Goal: Task Accomplishment & Management: Manage account settings

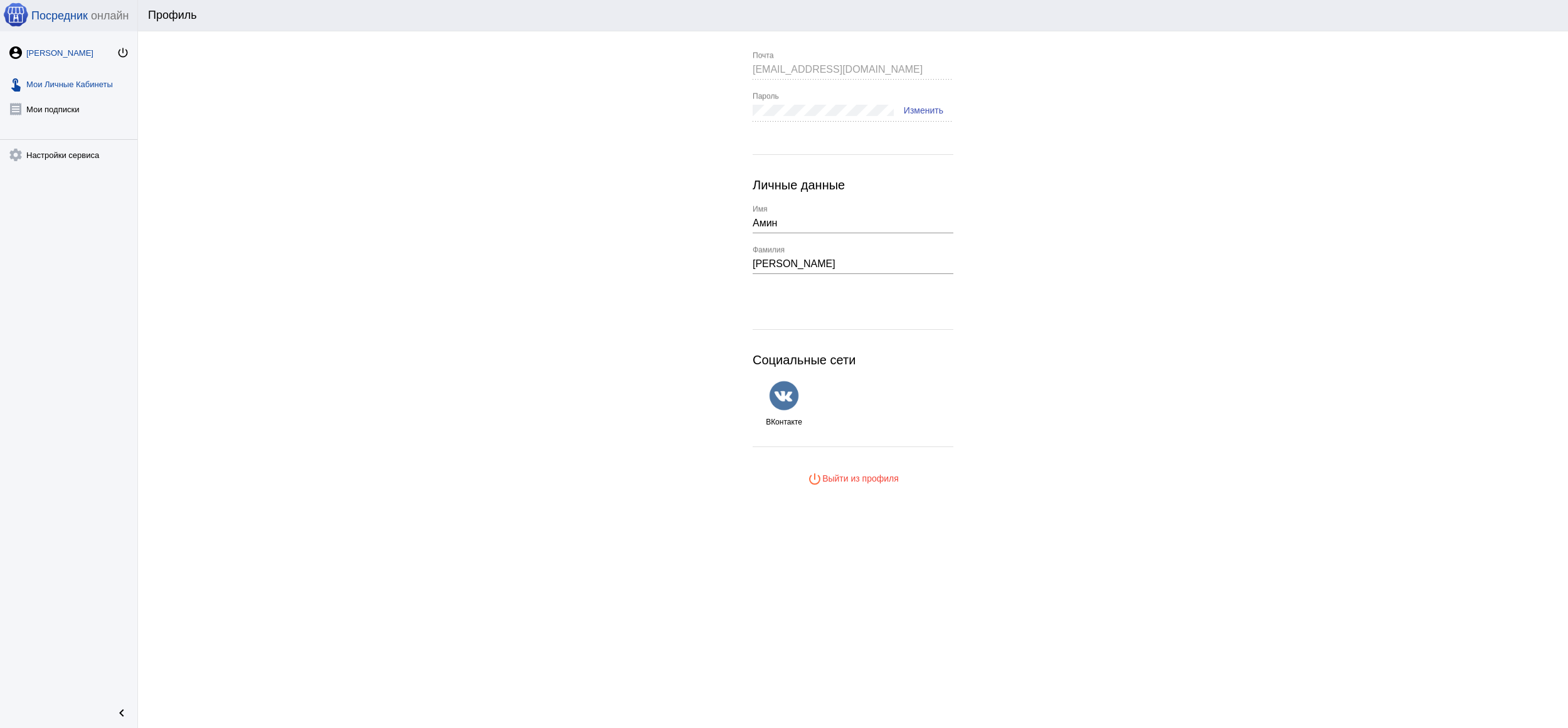
click at [101, 81] on link "touch_app Мои Личные Кабинеты" at bounding box center [68, 81] width 137 height 25
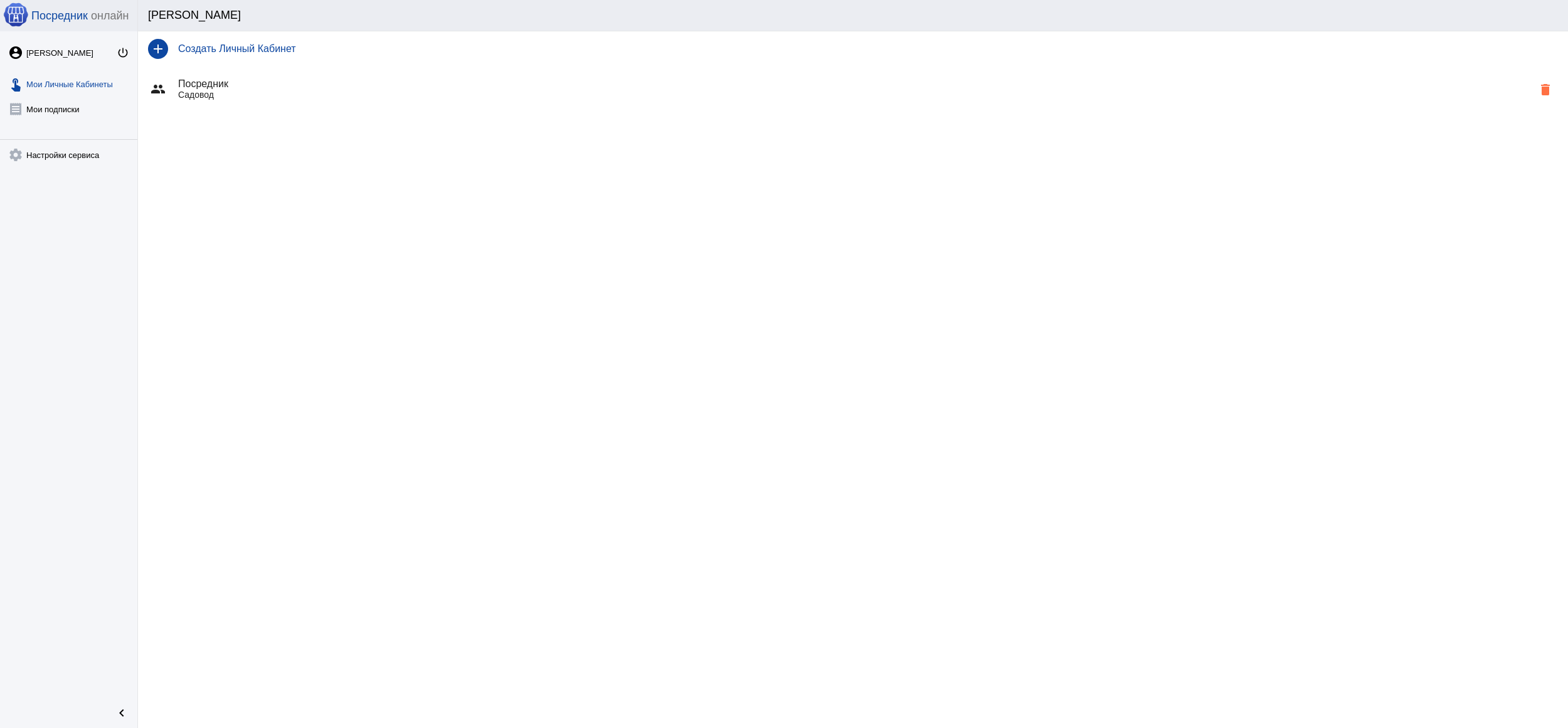
click at [217, 94] on p "Садовод" at bounding box center [856, 95] width 1355 height 10
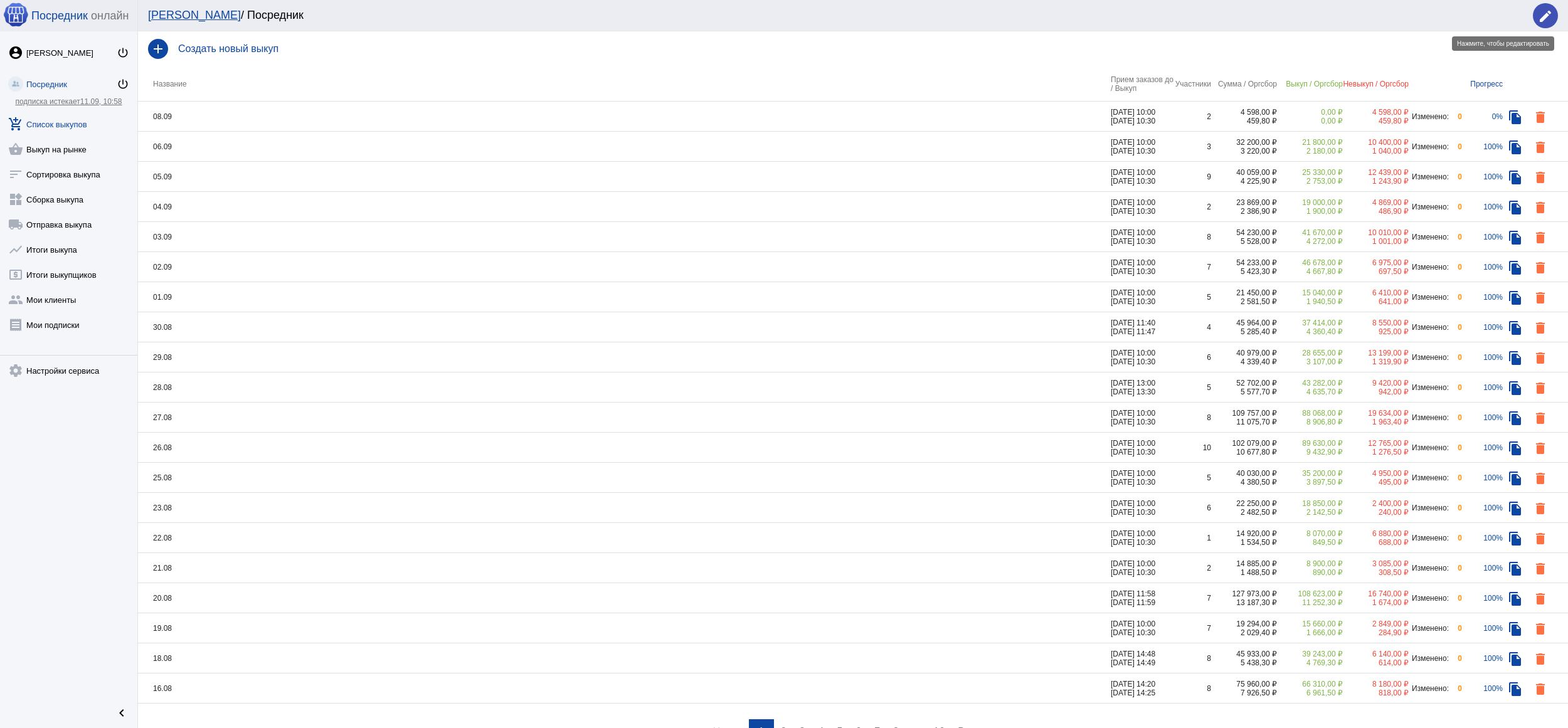
click at [1545, 12] on mat-icon "edit" at bounding box center [1545, 16] width 15 height 15
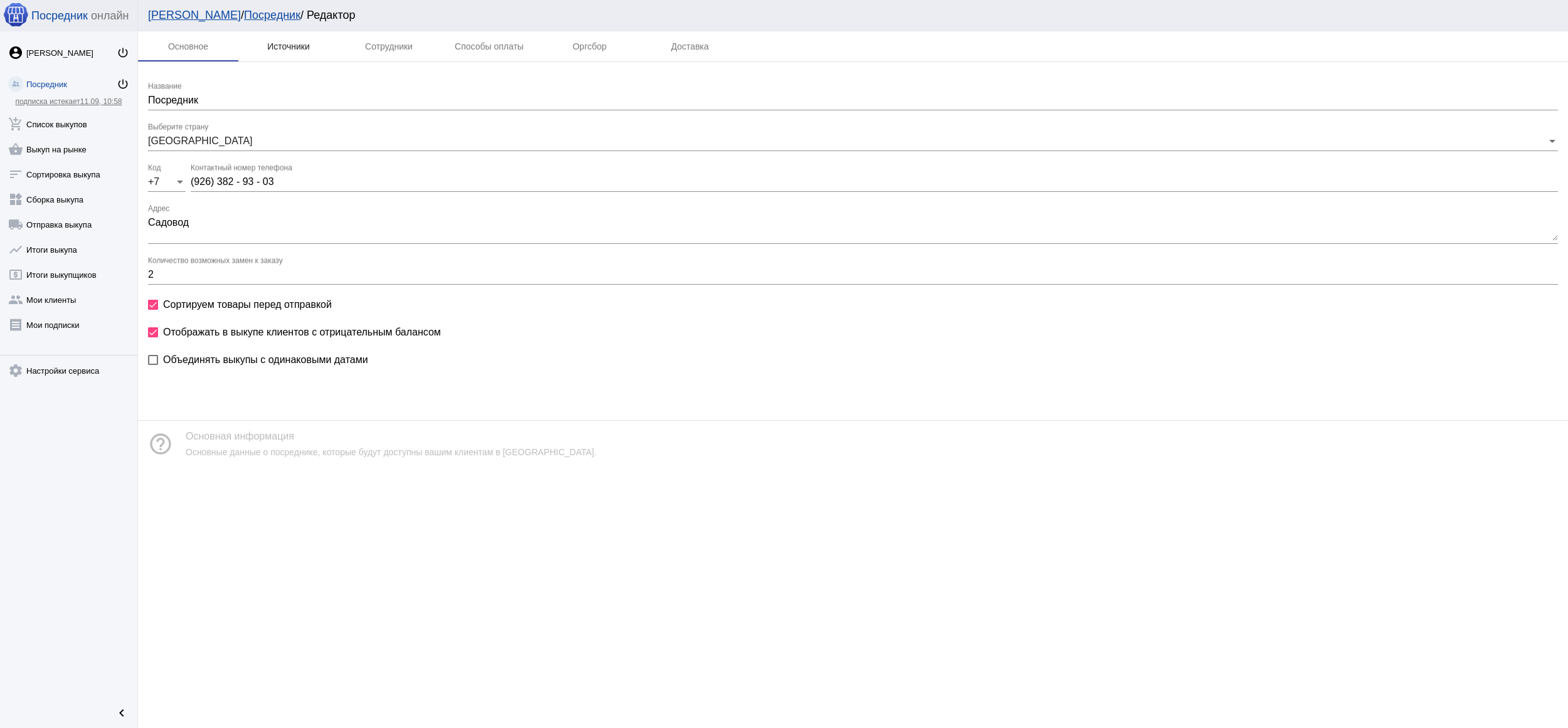
click at [270, 42] on div "Источники" at bounding box center [288, 47] width 42 height 10
